Goal: Transaction & Acquisition: Purchase product/service

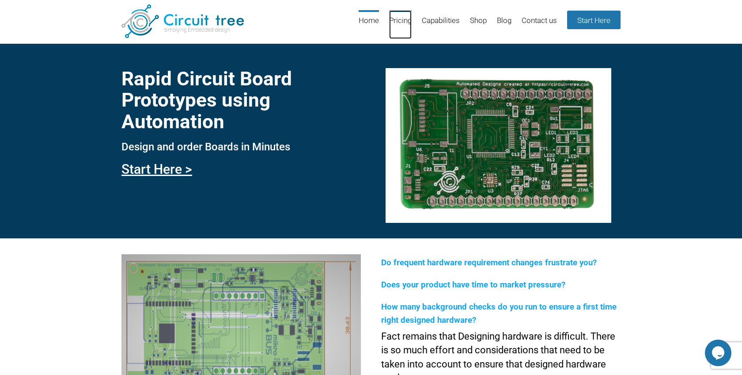
click at [393, 24] on link "Pricing" at bounding box center [400, 24] width 23 height 29
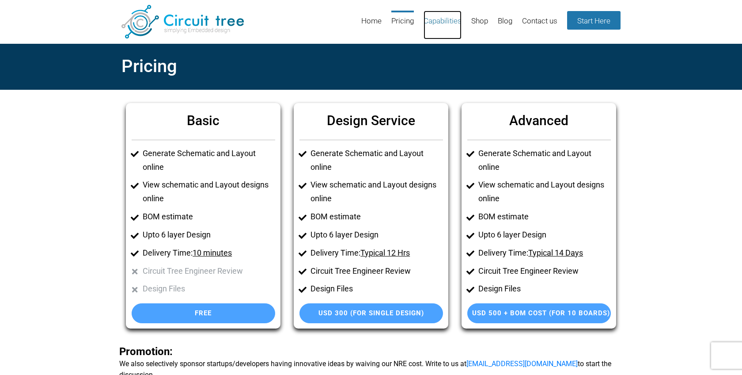
click at [439, 21] on link "Capabilities" at bounding box center [443, 25] width 38 height 29
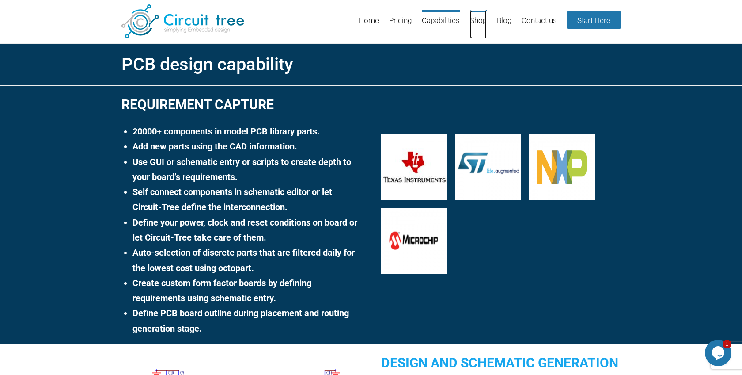
click at [480, 28] on link "Shop" at bounding box center [478, 24] width 17 height 29
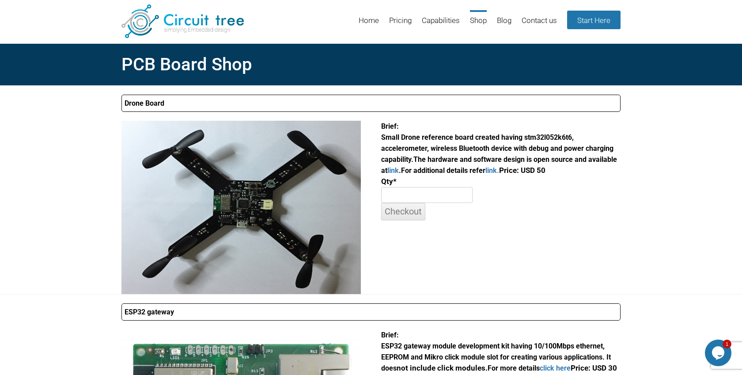
click at [418, 197] on input "number" at bounding box center [427, 195] width 92 height 16
click at [410, 205] on input "Checkout" at bounding box center [403, 211] width 44 height 17
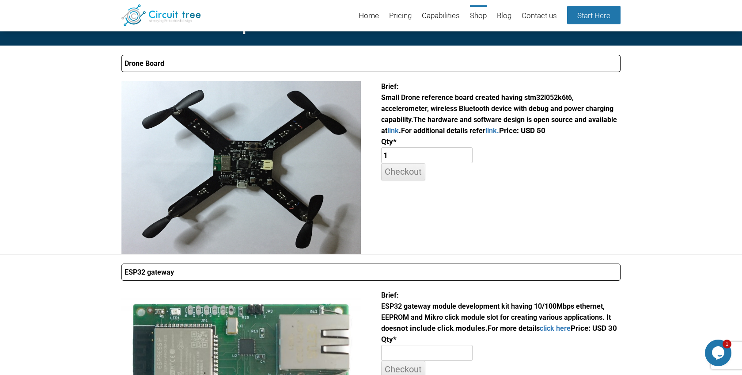
scroll to position [31, 0]
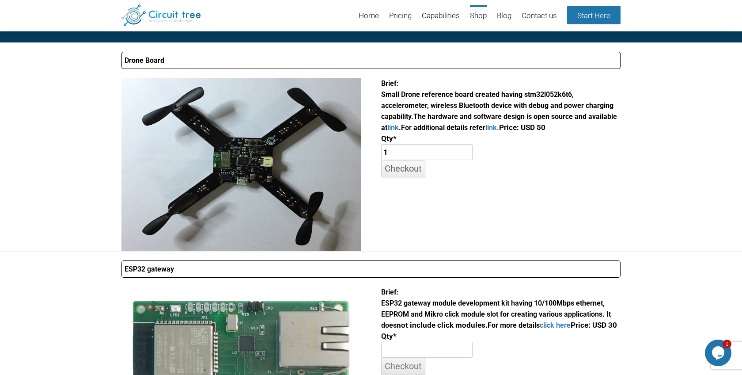
click at [411, 169] on input "Checkout" at bounding box center [403, 168] width 44 height 17
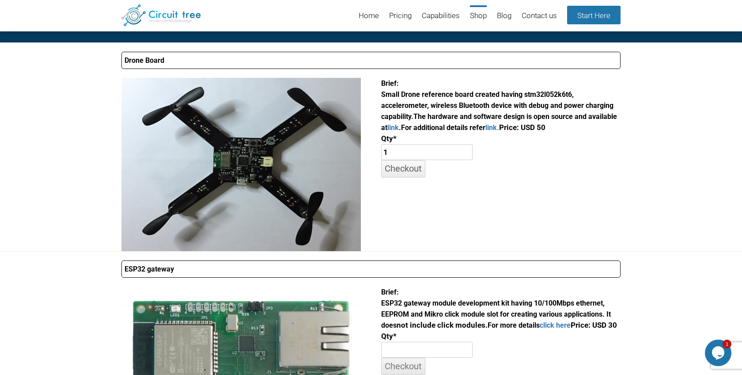
click at [412, 161] on input "Checkout" at bounding box center [403, 168] width 44 height 17
click at [412, 159] on input "1" at bounding box center [427, 152] width 92 height 16
type input "12"
click at [408, 175] on input "Checkout" at bounding box center [403, 168] width 44 height 17
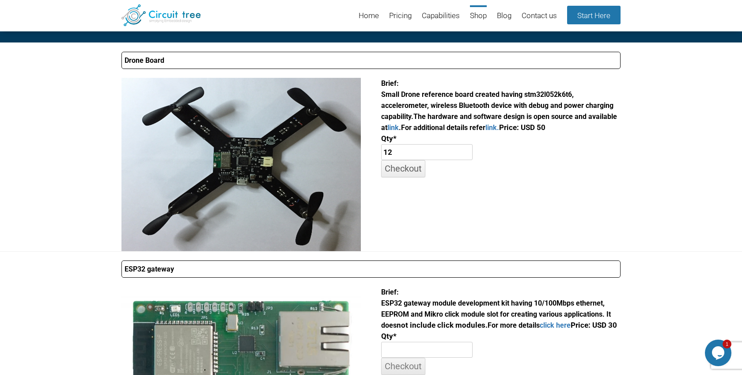
click at [408, 175] on input "Checkout" at bounding box center [403, 168] width 44 height 17
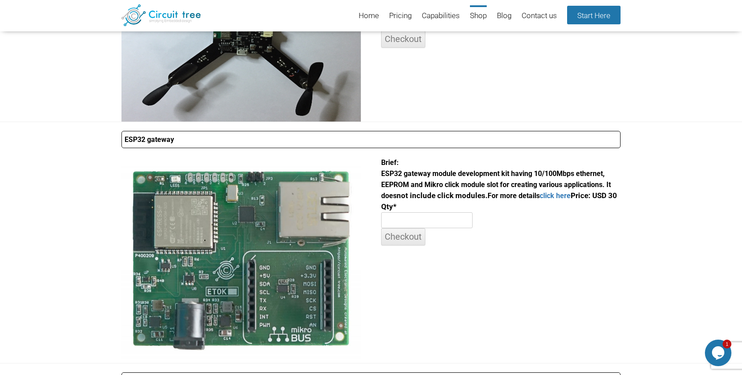
scroll to position [183, 0]
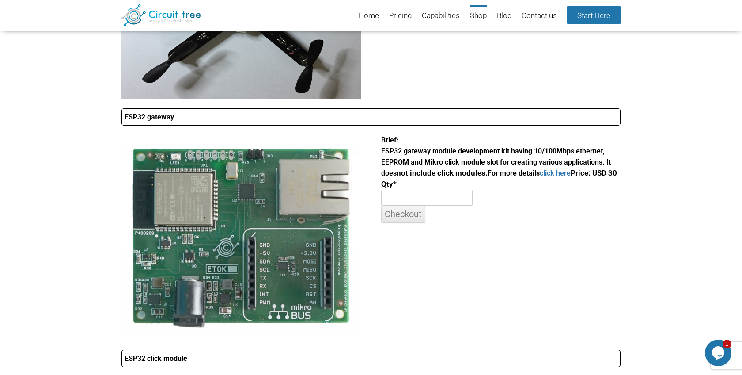
click at [411, 195] on input "number" at bounding box center [427, 198] width 92 height 16
type input "1"
click at [408, 215] on input "Checkout" at bounding box center [403, 213] width 44 height 17
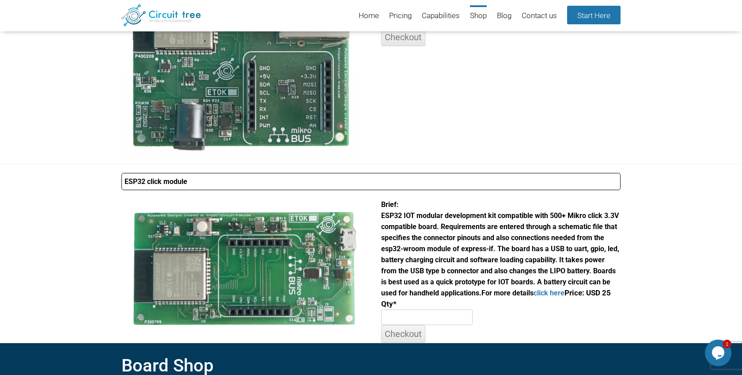
scroll to position [398, 0]
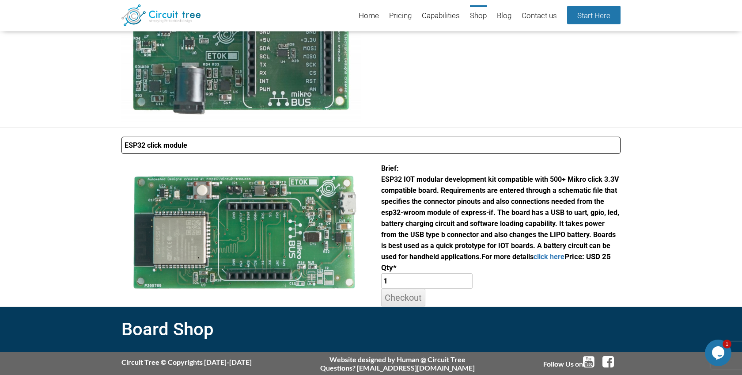
click at [404, 281] on input "1" at bounding box center [427, 281] width 92 height 16
type input "1"
click at [404, 296] on input "Checkout" at bounding box center [403, 297] width 44 height 17
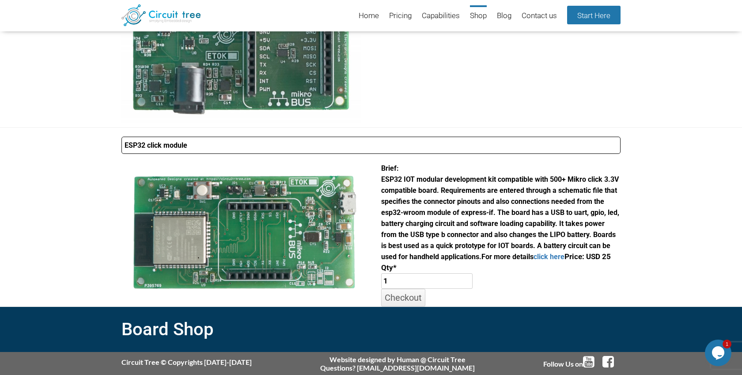
click at [404, 296] on input "Checkout" at bounding box center [403, 297] width 44 height 17
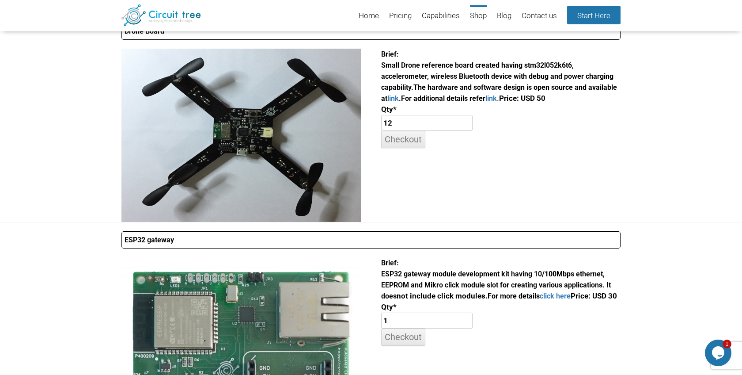
scroll to position [0, 0]
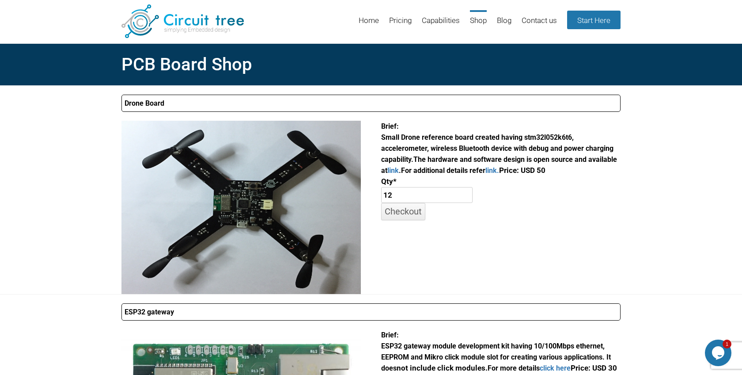
click at [404, 210] on input "Checkout" at bounding box center [403, 211] width 44 height 17
click at [415, 197] on input "12" at bounding box center [427, 195] width 92 height 16
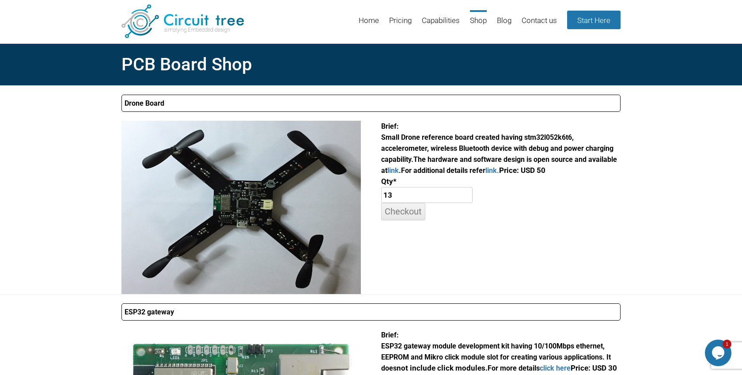
type input "13"
click at [470, 194] on input "13" at bounding box center [427, 195] width 92 height 16
click at [416, 210] on input "Checkout" at bounding box center [403, 211] width 44 height 17
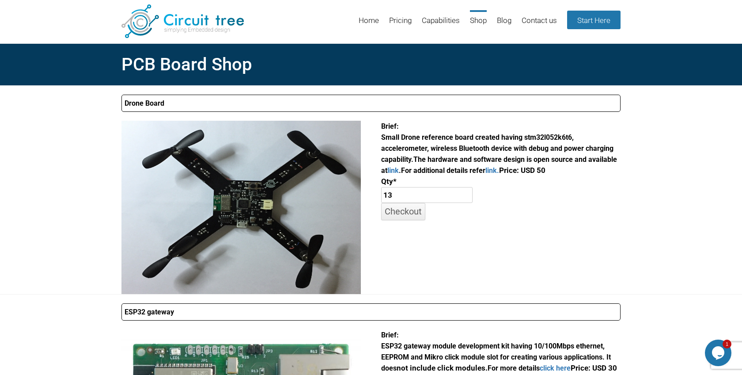
click at [416, 210] on input "Checkout" at bounding box center [403, 211] width 44 height 17
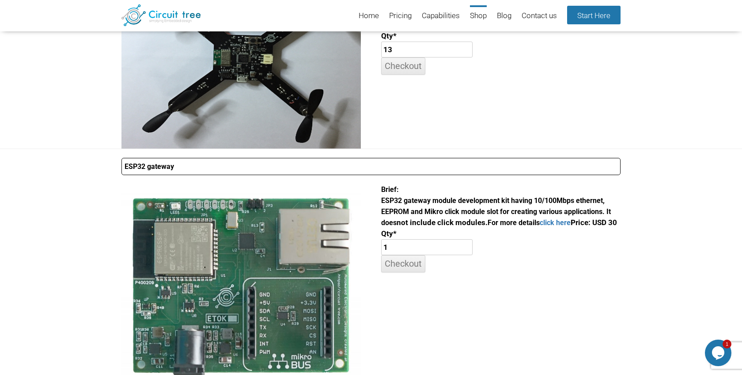
scroll to position [165, 0]
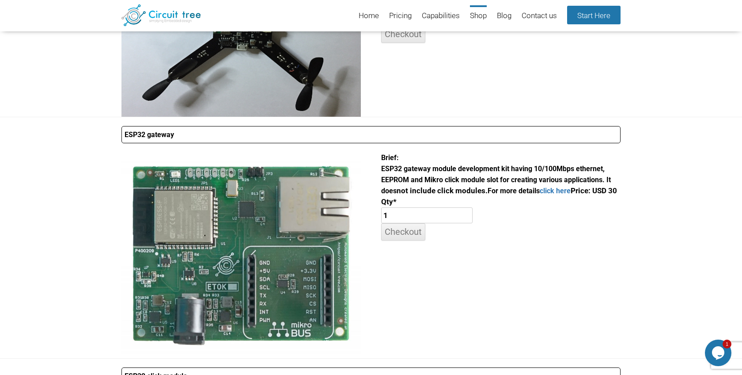
click at [412, 221] on input "1" at bounding box center [427, 215] width 92 height 16
click at [412, 227] on input "Checkout" at bounding box center [403, 231] width 44 height 17
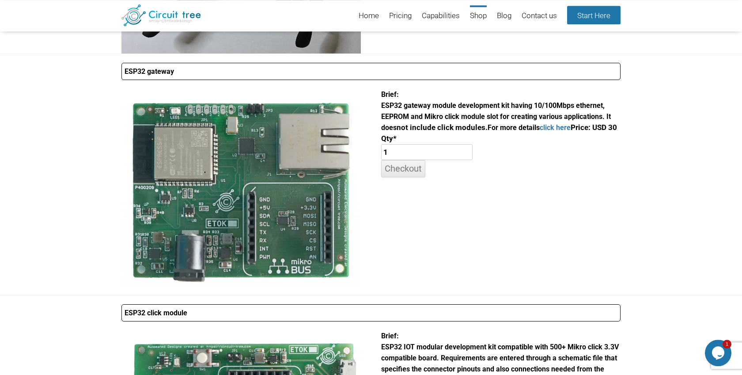
scroll to position [398, 0]
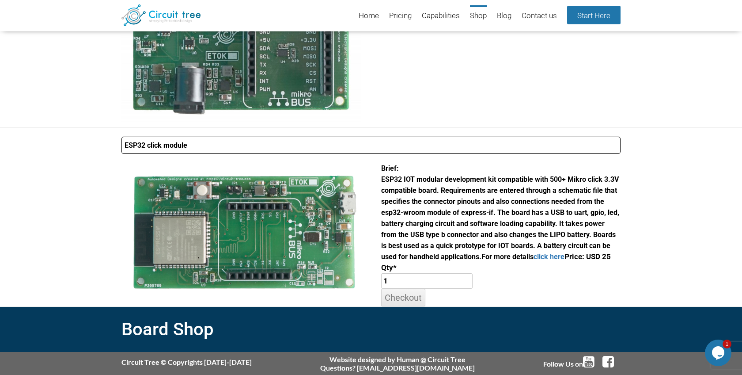
click at [402, 283] on input "1" at bounding box center [427, 281] width 92 height 16
click at [401, 299] on input "Checkout" at bounding box center [403, 297] width 44 height 17
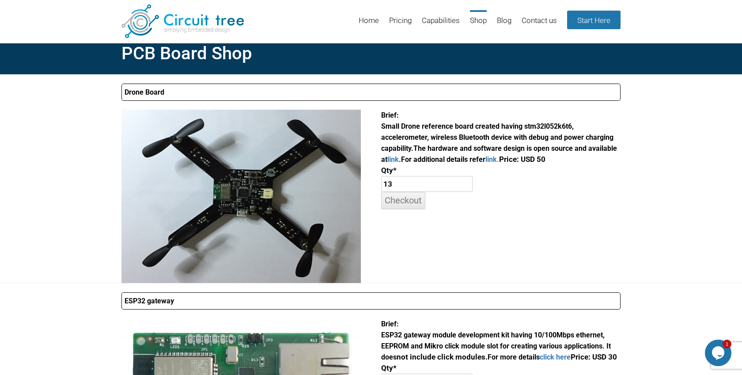
scroll to position [0, 0]
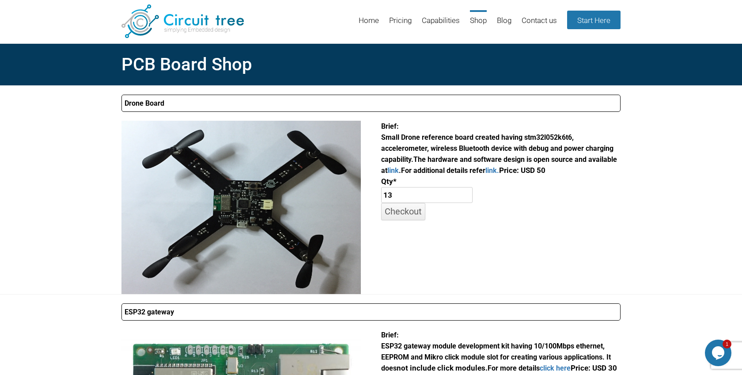
click at [411, 211] on input "Checkout" at bounding box center [403, 211] width 44 height 17
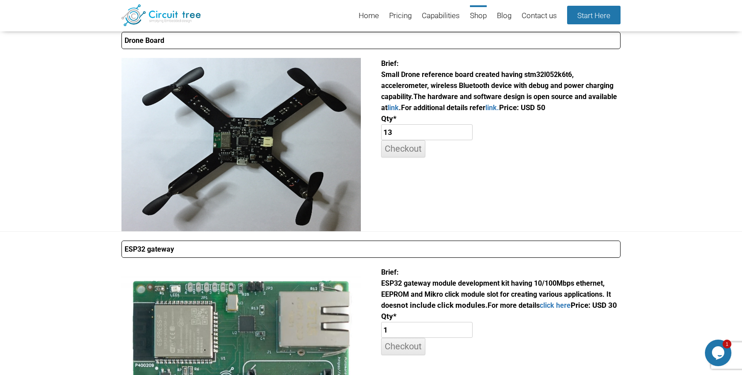
scroll to position [62, 0]
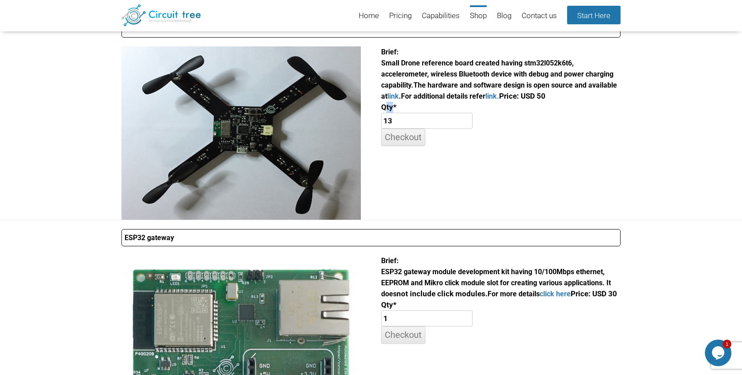
drag, startPoint x: 383, startPoint y: 111, endPoint x: 404, endPoint y: 122, distance: 24.5
click at [404, 122] on div "Brief: Small Drone reference board created having stm32l052k6t6, accelerometer,…" at bounding box center [501, 95] width 240 height 99
click at [404, 135] on input "Checkout" at bounding box center [403, 137] width 44 height 17
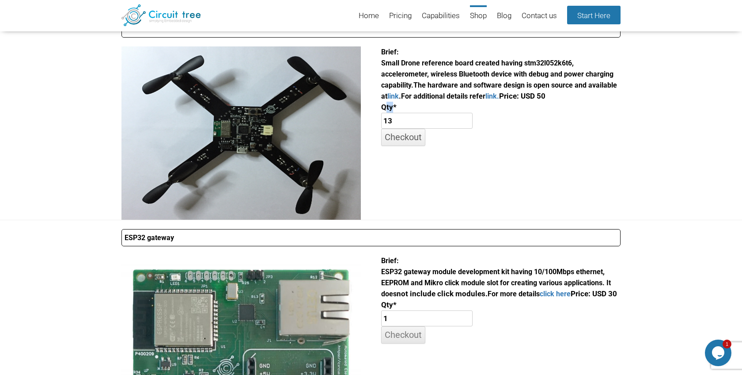
click at [404, 135] on input "Checkout" at bounding box center [403, 137] width 44 height 17
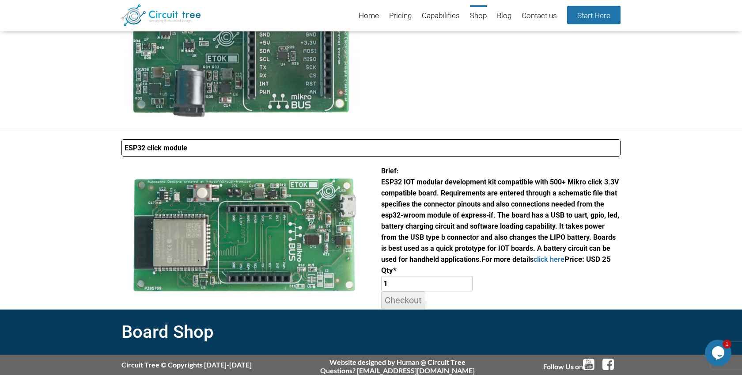
scroll to position [398, 0]
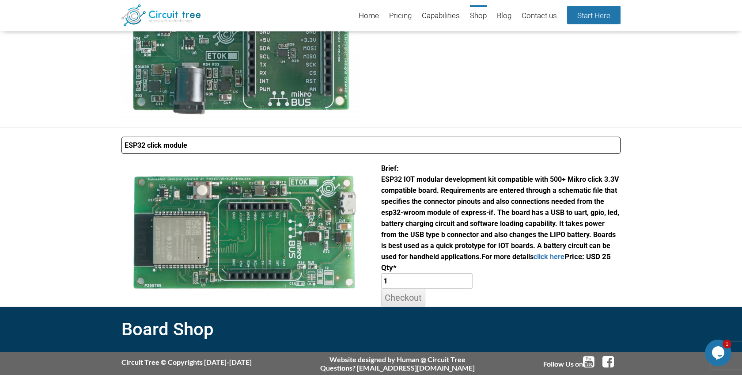
click at [402, 150] on summary "ESP32 click module" at bounding box center [371, 145] width 499 height 17
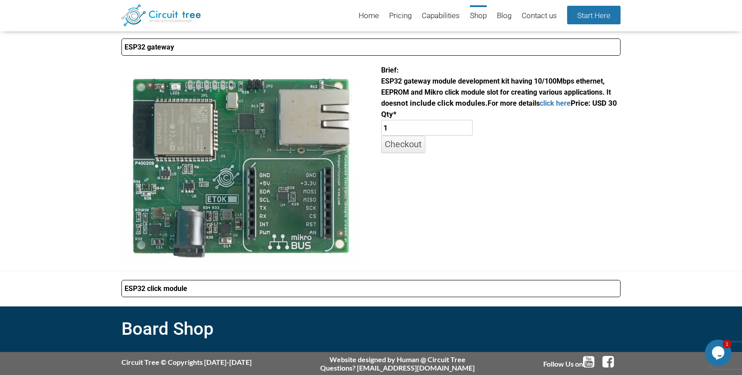
scroll to position [253, 0]
click at [402, 147] on input "Checkout" at bounding box center [403, 144] width 44 height 17
click at [401, 292] on summary "ESP32 click module" at bounding box center [371, 288] width 499 height 17
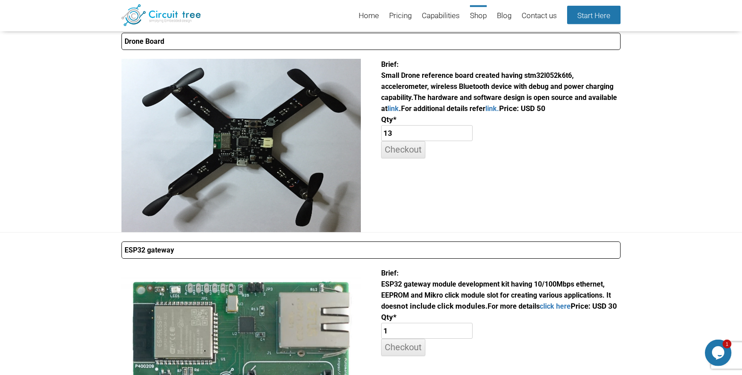
scroll to position [0, 0]
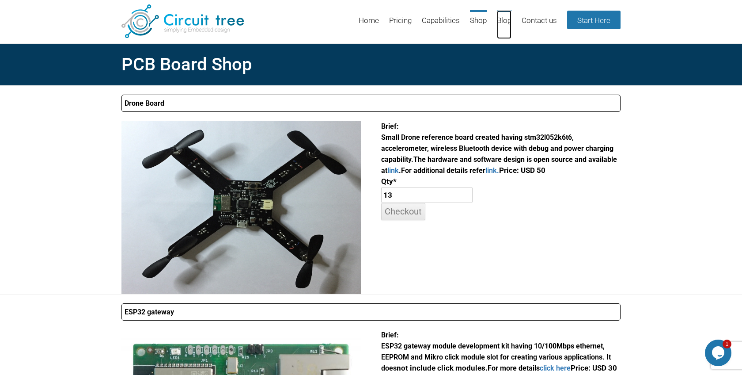
click at [508, 24] on link "Blog" at bounding box center [504, 24] width 15 height 29
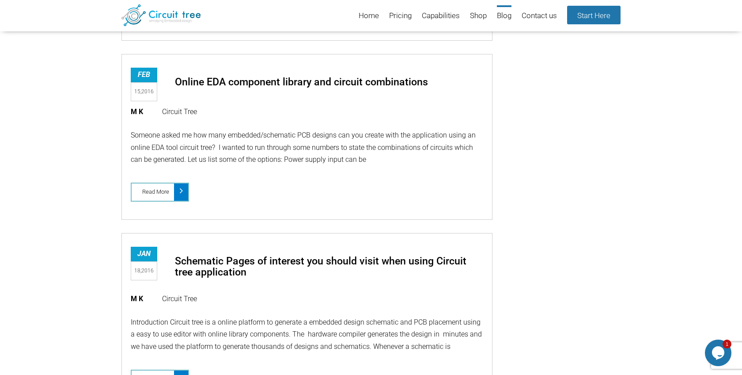
scroll to position [6268, 0]
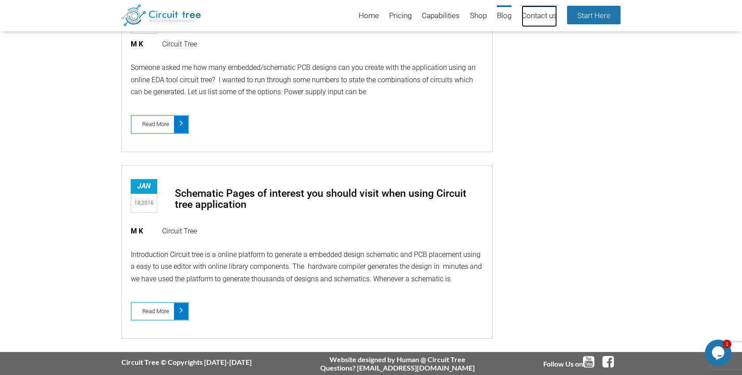
click at [532, 11] on link "Contact us" at bounding box center [539, 16] width 35 height 22
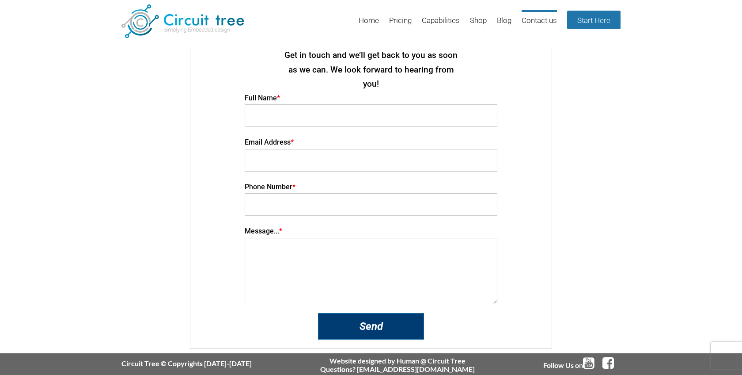
click at [367, 313] on input "Send" at bounding box center [371, 326] width 106 height 27
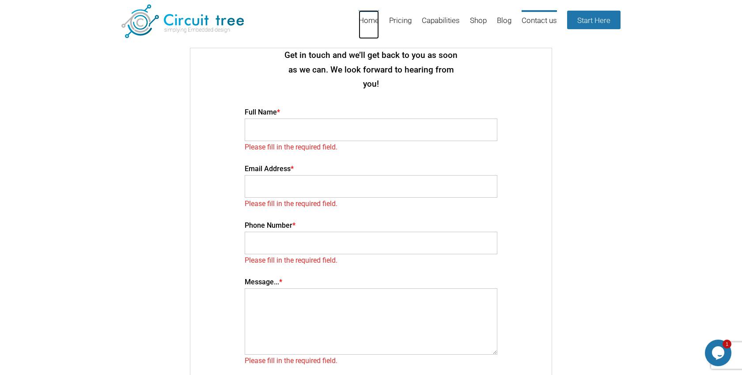
click at [375, 23] on link "Home" at bounding box center [369, 24] width 20 height 29
